Goal: Information Seeking & Learning: Learn about a topic

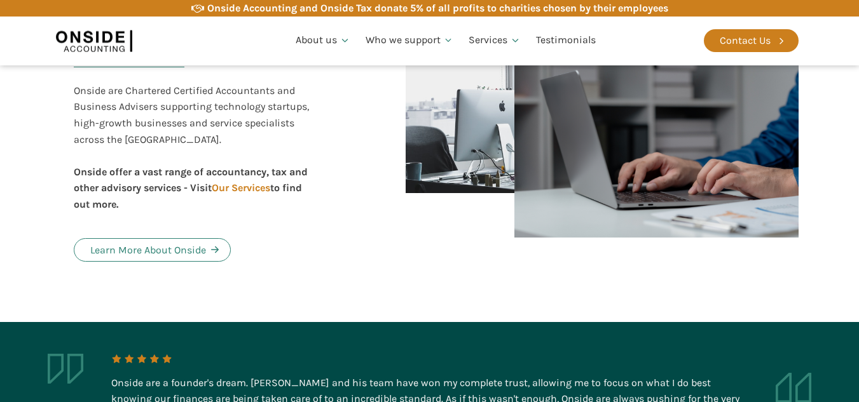
scroll to position [712, 0]
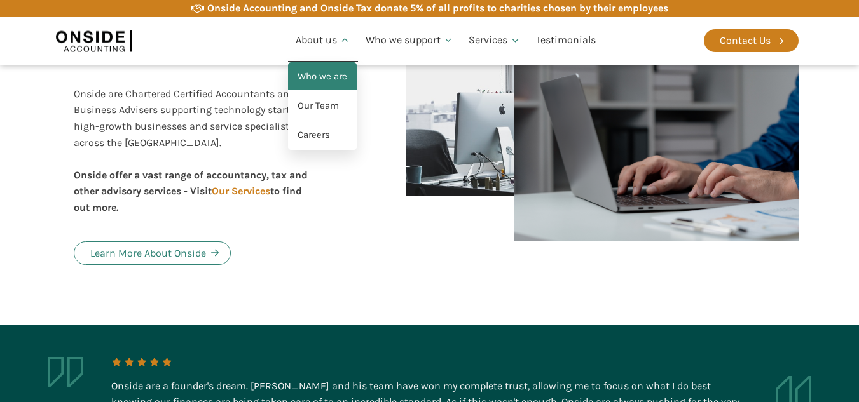
click at [331, 71] on link "Who we are" at bounding box center [322, 76] width 69 height 29
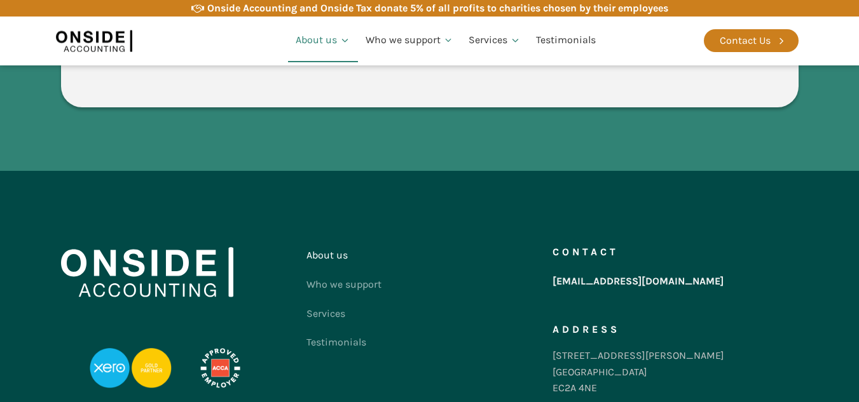
scroll to position [2377, 0]
